Goal: Navigation & Orientation: Understand site structure

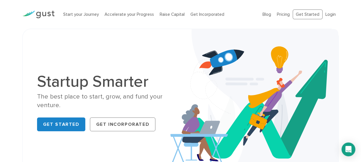
drag, startPoint x: 326, startPoint y: 0, endPoint x: 156, endPoint y: 40, distance: 173.9
click at [156, 40] on div "Startup Smarter The best place to start, grow, and fund your venture. Get Start…" at bounding box center [180, 104] width 316 height 150
click at [84, 13] on link "Start your Journey" at bounding box center [81, 14] width 36 height 5
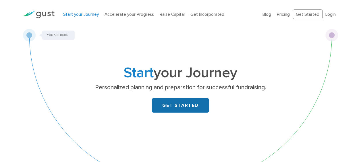
click at [176, 107] on link "GET STARTED" at bounding box center [180, 105] width 57 height 14
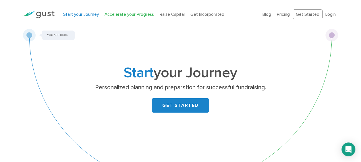
click at [117, 12] on link "Accelerate your Progress" at bounding box center [129, 14] width 49 height 5
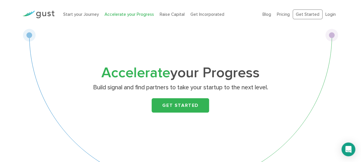
drag, startPoint x: 0, startPoint y: 0, endPoint x: 96, endPoint y: 40, distance: 103.6
click at [96, 40] on div "Accelerate your Progress Build signal and find partners to take your startup to…" at bounding box center [180, 110] width 315 height 163
click at [83, 13] on link "Start your Journey" at bounding box center [81, 14] width 36 height 5
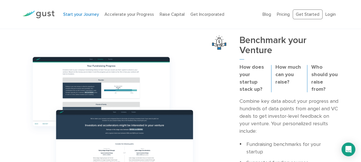
scroll to position [180, 0]
